Goal: Transaction & Acquisition: Obtain resource

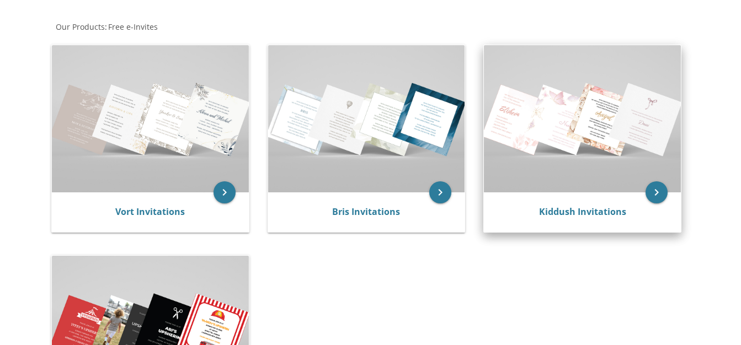
click at [636, 110] on img at bounding box center [582, 119] width 197 height 148
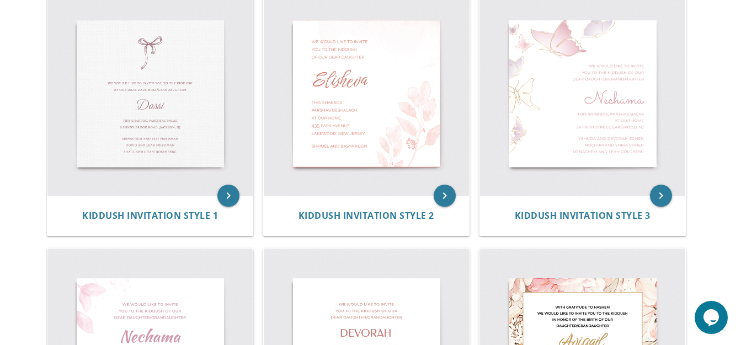
scroll to position [248, 0]
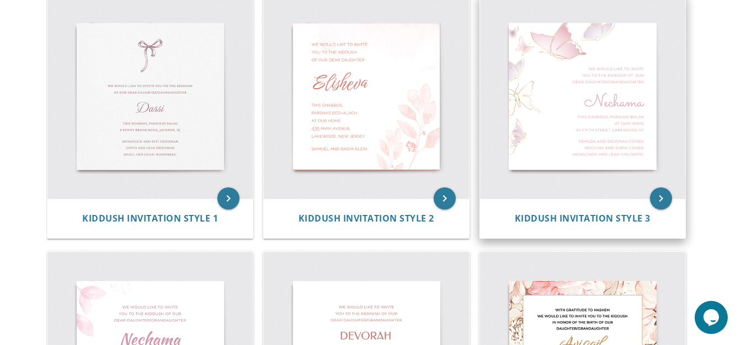
click at [611, 117] on img at bounding box center [582, 96] width 205 height 205
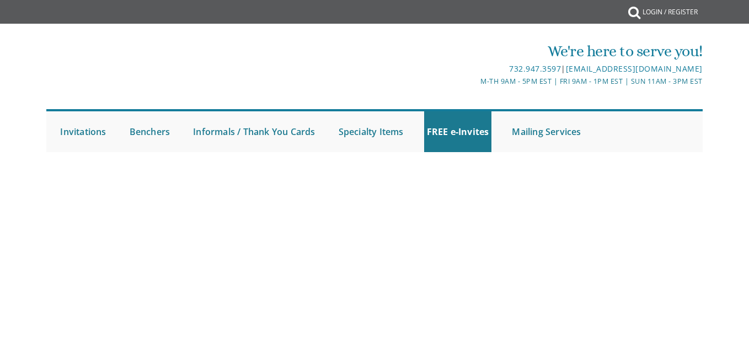
drag, startPoint x: 741, startPoint y: 104, endPoint x: 742, endPoint y: 130, distance: 25.9
click at [742, 130] on div "We're here to serve you! 732.947.3597 | invitations@bpprintgroup.com M-Th 9am -…" at bounding box center [374, 93] width 749 height 128
click at [628, 142] on ul "Submit Invitations Weddings Bar Mitzvah Bat Mitzvah Wedding Minis Kiddush Minis…" at bounding box center [374, 130] width 656 height 43
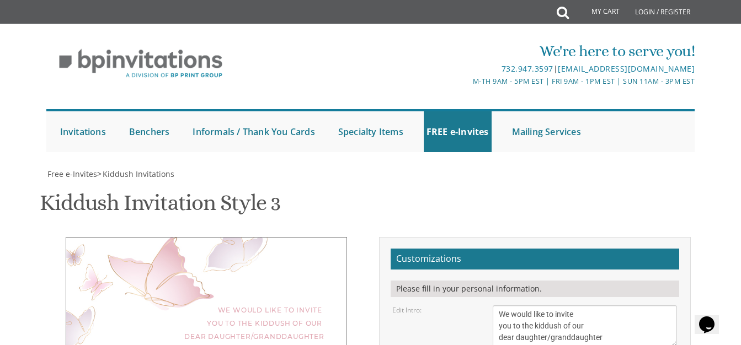
type textarea "N"
type textarea "Leiba"
click at [600, 305] on textarea "We would like to invite you to the kiddush of our dear daughter/granddaughter" at bounding box center [584, 325] width 184 height 41
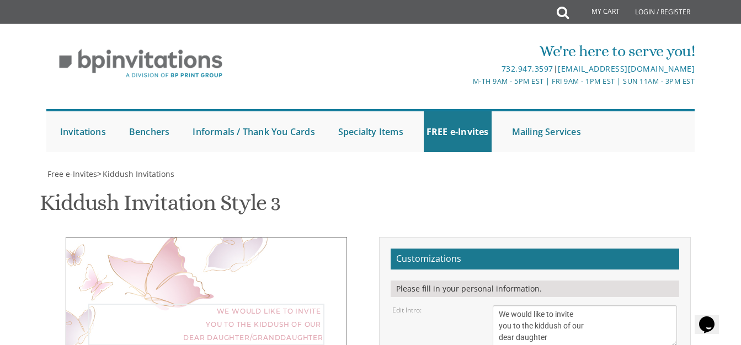
type textarea "We would like to invite you to the kiddush of our dear daughter"
type textarea "Y"
type textarea "m"
type textarea "Mordechai and Sara Levinson"
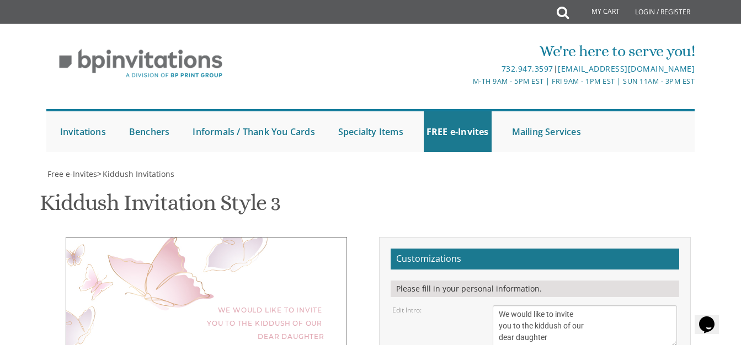
type textarea "T"
type textarea "i"
type textarea "p"
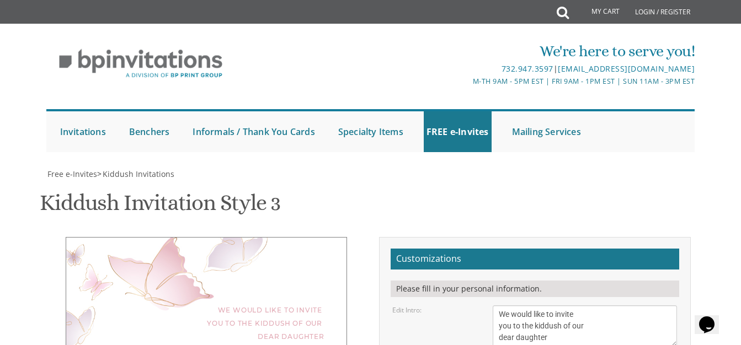
type textarea "Parshas Haazinu"
type input "soraschwartz613@gmail.com"
